Goal: Communication & Community: Share content

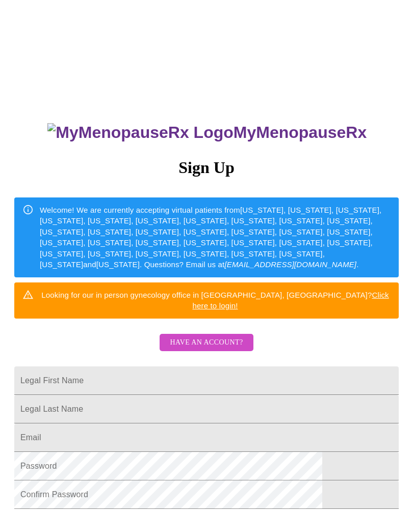
click at [231, 337] on span "Have an account?" at bounding box center [206, 343] width 73 height 13
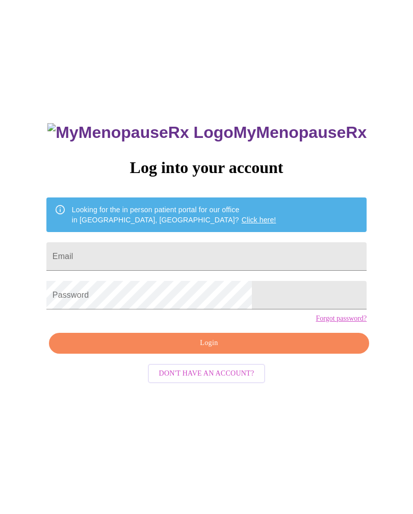
click at [211, 350] on span "Login" at bounding box center [209, 343] width 296 height 13
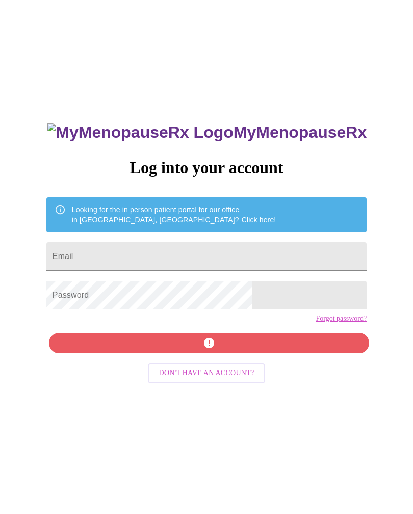
click at [140, 254] on input "Email" at bounding box center [206, 256] width 320 height 29
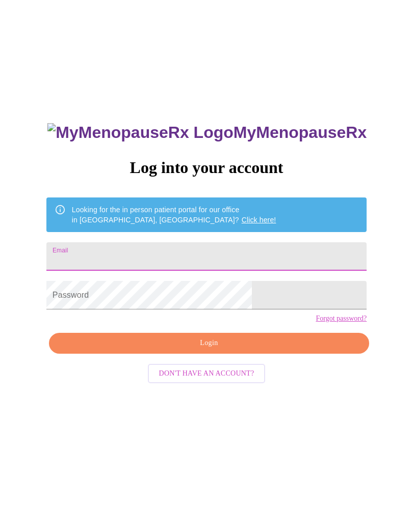
type input "[EMAIL_ADDRESS][DOMAIN_NAME]"
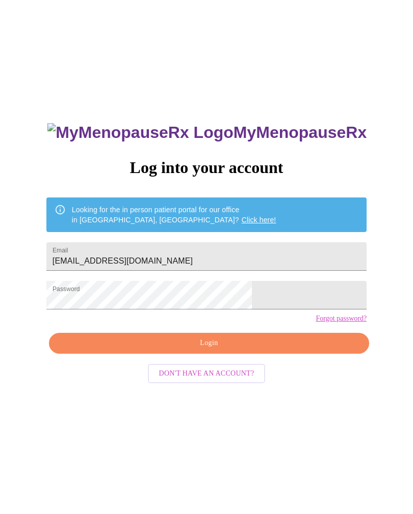
click at [216, 350] on span "Login" at bounding box center [209, 343] width 296 height 13
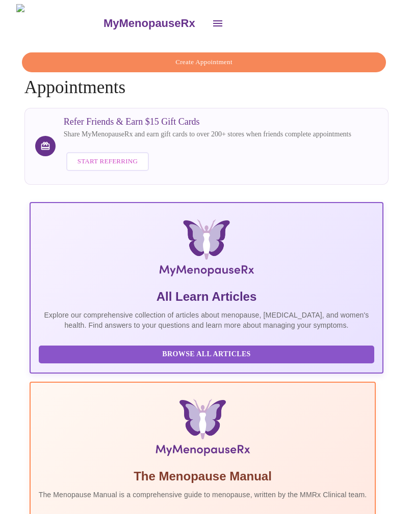
click at [211, 23] on icon "open drawer" at bounding box center [217, 23] width 12 height 12
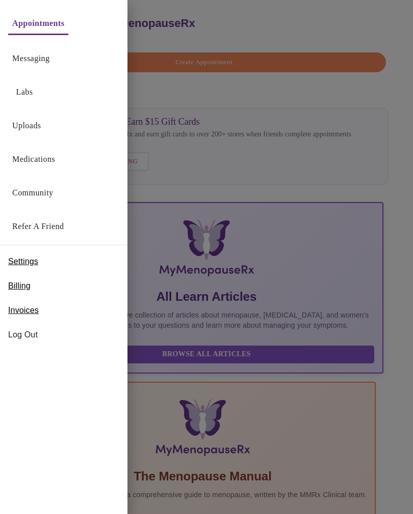
click at [29, 128] on link "Uploads" at bounding box center [26, 126] width 29 height 14
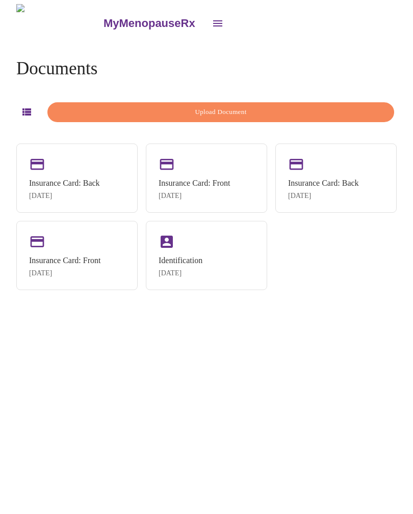
click at [216, 108] on span "Upload Document" at bounding box center [220, 112] width 323 height 12
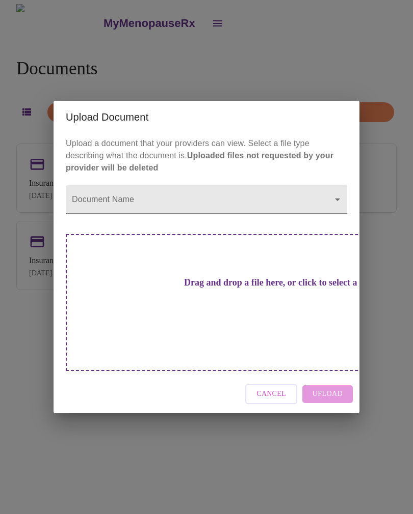
click at [341, 216] on body "MyMenopauseRx Documents Upload Document Insurance Card: Back Jan 2, 2025 Insura…" at bounding box center [206, 261] width 404 height 514
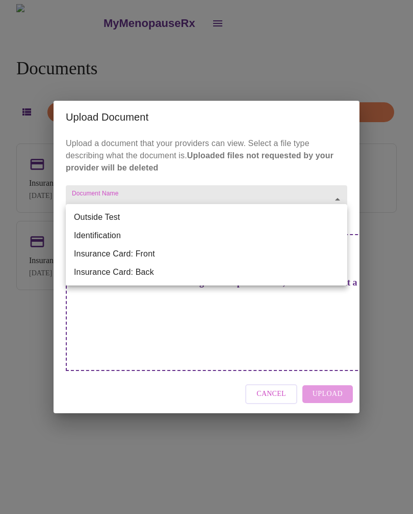
click at [104, 215] on li "Outside Test" at bounding box center [206, 217] width 281 height 18
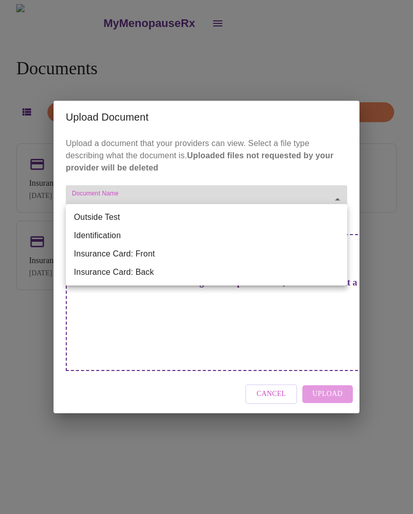
type input "Outside Test"
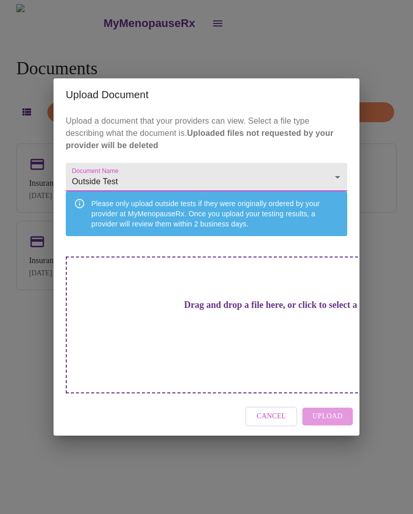
click at [212, 311] on h3 "Drag and drop a file here, or click to select a file" at bounding box center [277, 305] width 281 height 11
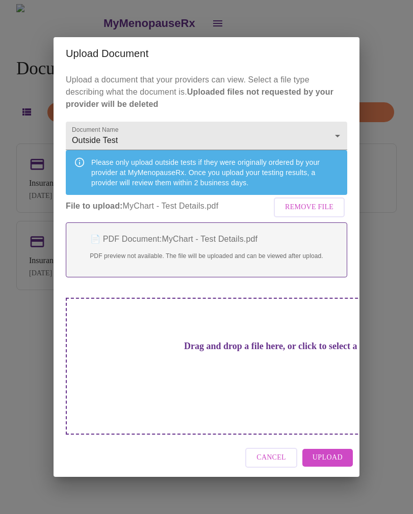
click at [330, 452] on span "Upload" at bounding box center [327, 458] width 30 height 13
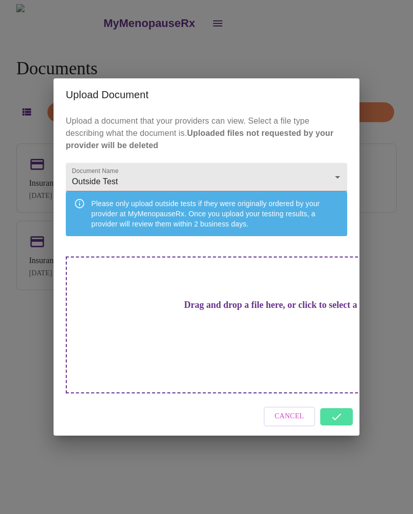
click at [210, 311] on h3 "Drag and drop a file here, or click to select a file" at bounding box center [277, 305] width 281 height 11
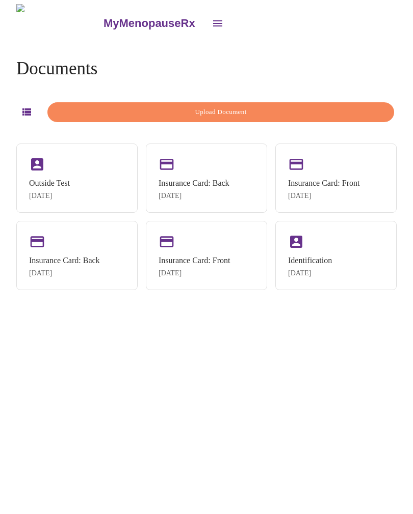
click at [226, 107] on span "Upload Document" at bounding box center [220, 112] width 323 height 12
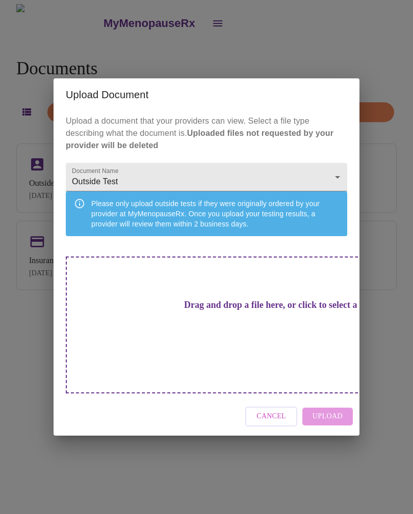
click at [223, 311] on h3 "Drag and drop a file here, or click to select a file" at bounding box center [277, 305] width 281 height 11
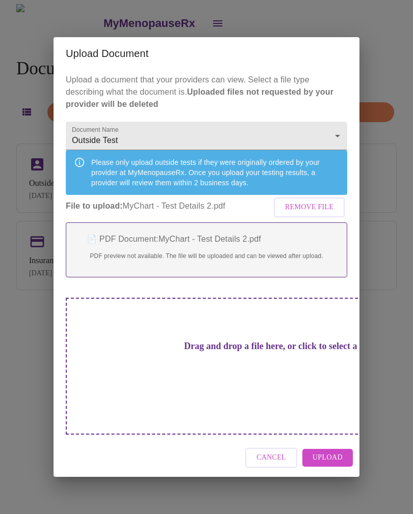
click at [333, 452] on span "Upload" at bounding box center [327, 458] width 30 height 13
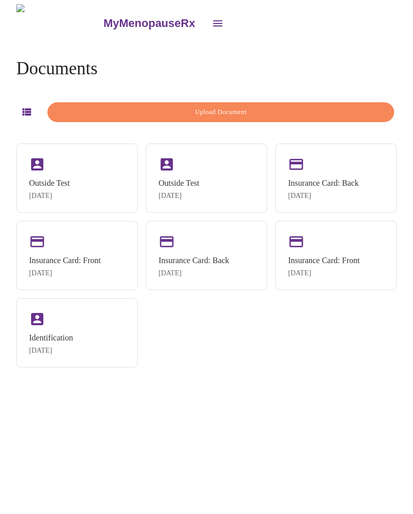
click at [210, 113] on span "Upload Document" at bounding box center [220, 112] width 323 height 12
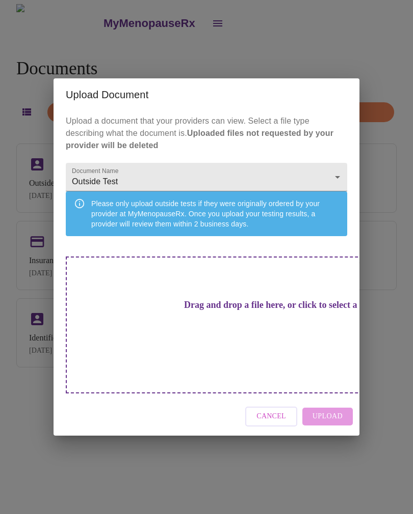
click at [209, 311] on h3 "Drag and drop a file here, or click to select a file" at bounding box center [277, 305] width 281 height 11
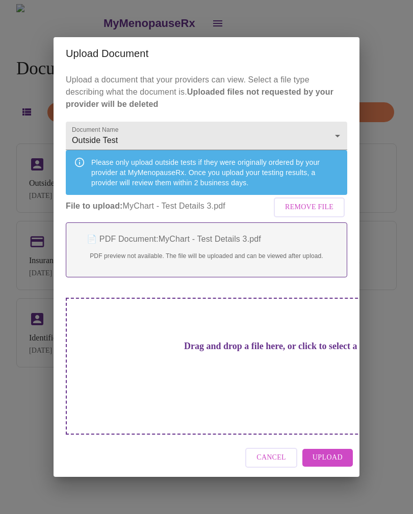
click at [334, 452] on span "Upload" at bounding box center [327, 458] width 30 height 13
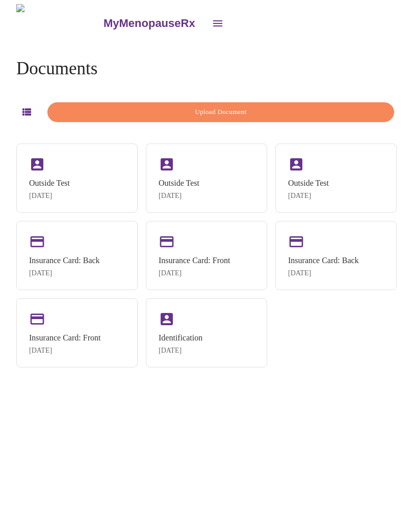
click at [235, 109] on span "Upload Document" at bounding box center [220, 112] width 323 height 12
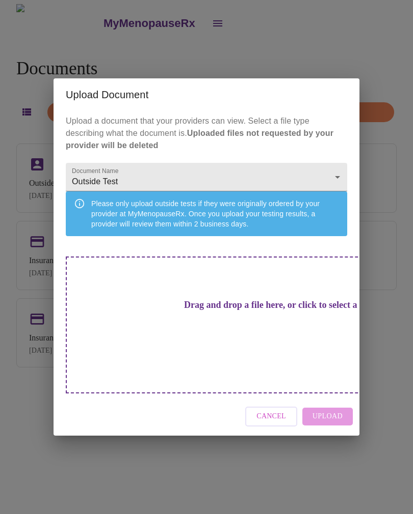
click at [214, 311] on h3 "Drag and drop a file here, or click to select a file" at bounding box center [277, 305] width 281 height 11
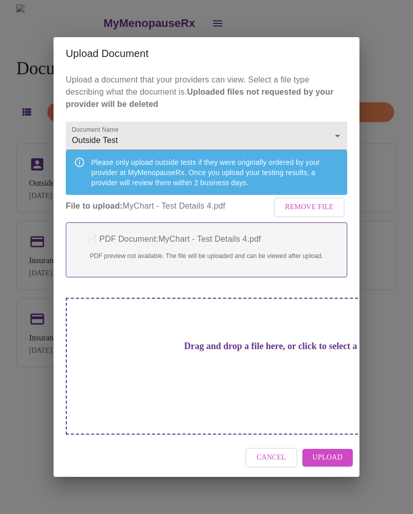
click at [332, 452] on span "Upload" at bounding box center [327, 458] width 30 height 13
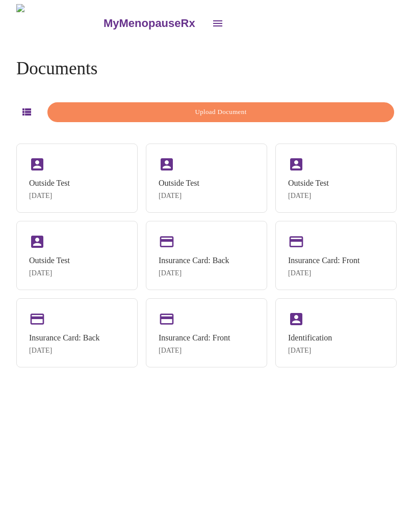
click at [213, 21] on icon "open drawer" at bounding box center [217, 23] width 9 height 6
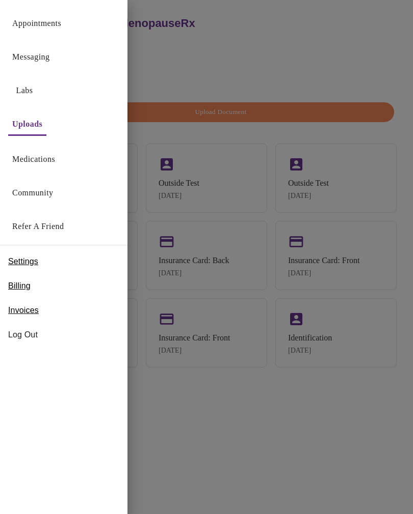
click at [46, 60] on link "Messaging" at bounding box center [30, 57] width 37 height 14
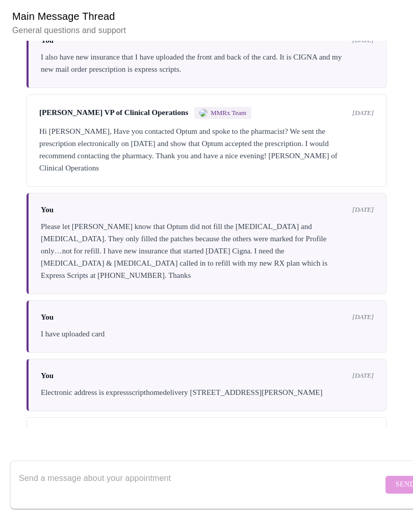
scroll to position [3636, 0]
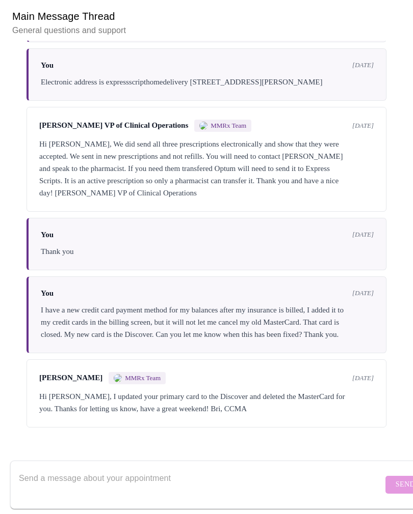
click at [39, 469] on textarea "Send a message about your appointment" at bounding box center [201, 485] width 364 height 33
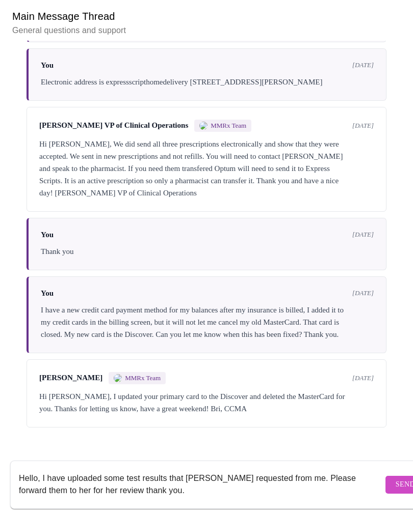
type textarea "Hello, I have uploaded some test results that Emily requested from me. Please f…"
click at [395, 479] on span "Send" at bounding box center [404, 485] width 19 height 13
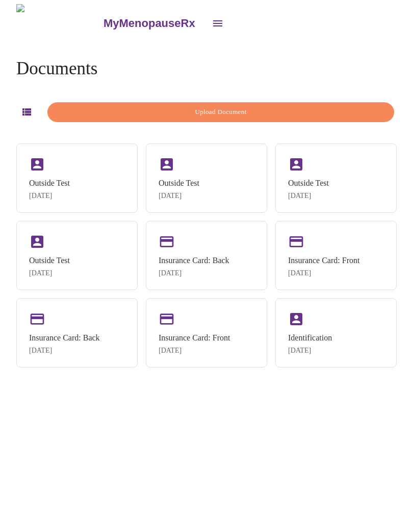
click at [205, 20] on button "open drawer" at bounding box center [217, 23] width 24 height 24
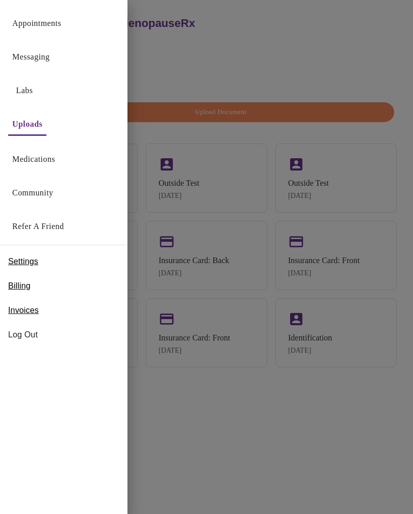
click at [31, 97] on link "Labs" at bounding box center [24, 91] width 17 height 14
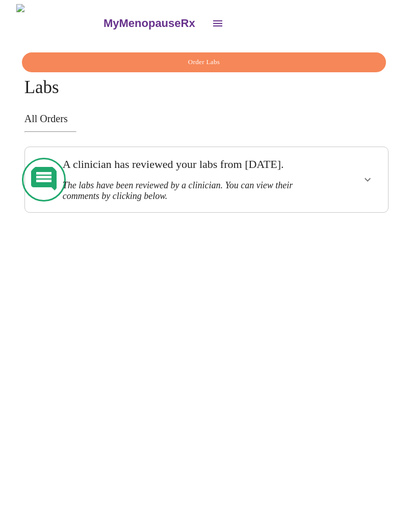
click at [379, 180] on button "show more" at bounding box center [367, 180] width 24 height 24
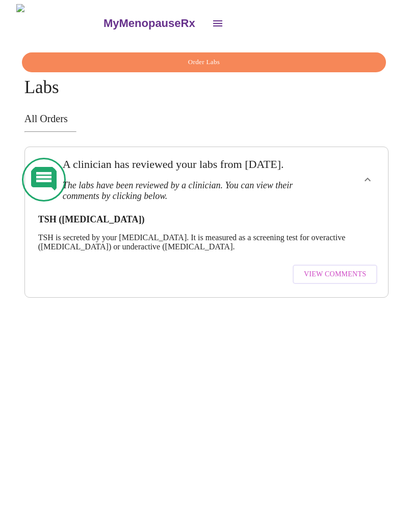
click at [205, 26] on button "open drawer" at bounding box center [217, 23] width 24 height 24
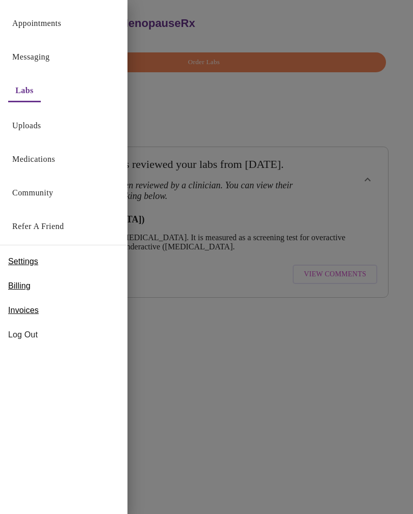
click at [36, 62] on link "Messaging" at bounding box center [30, 57] width 37 height 14
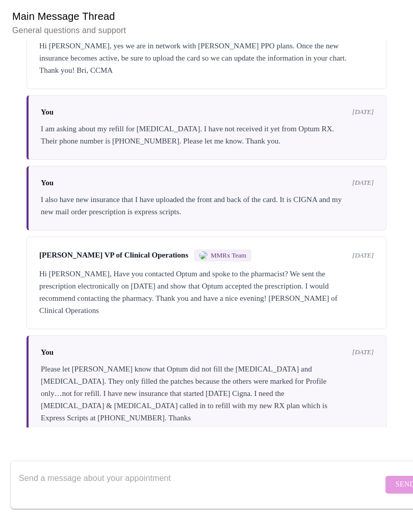
scroll to position [3624, 0]
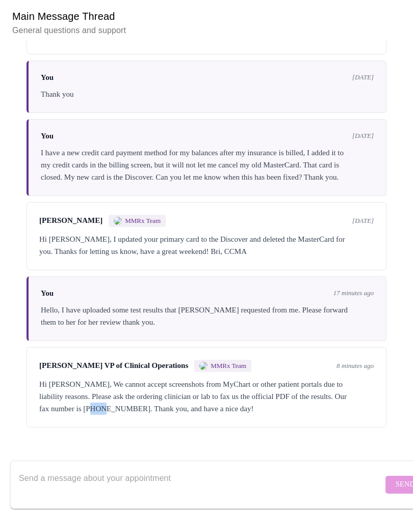
click at [145, 428] on div "Michelle Corcoran VP of Clinical Operations MMRx Team 8 minutes ago Hi Stephani…" at bounding box center [206, 387] width 360 height 80
copy div "day!"
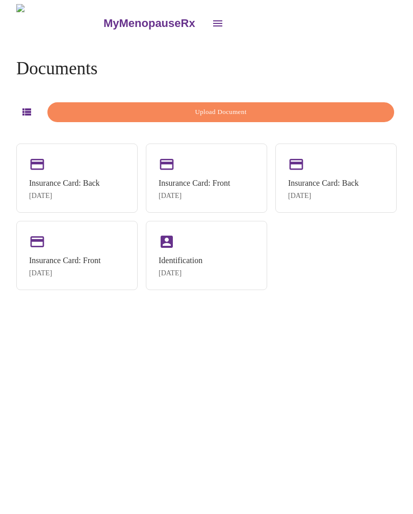
click at [211, 17] on icon "open drawer" at bounding box center [217, 23] width 12 height 12
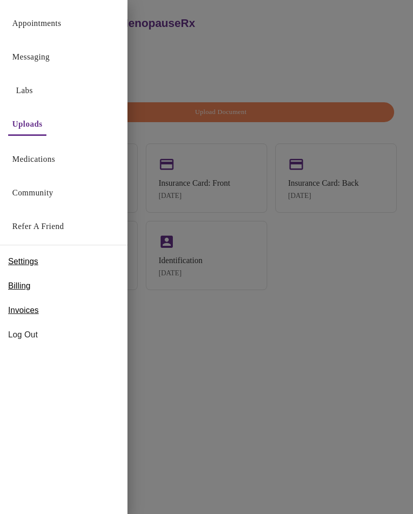
click at [44, 56] on link "Messaging" at bounding box center [30, 57] width 37 height 14
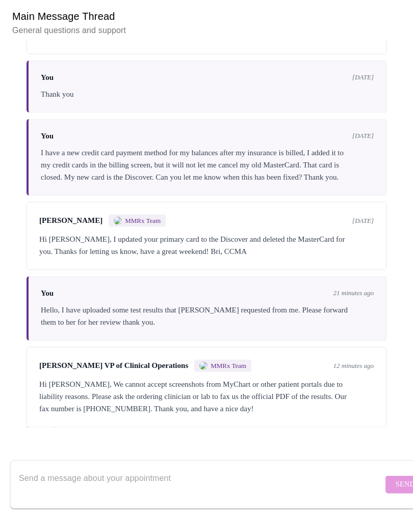
scroll to position [3624, 0]
